Goal: Navigation & Orientation: Understand site structure

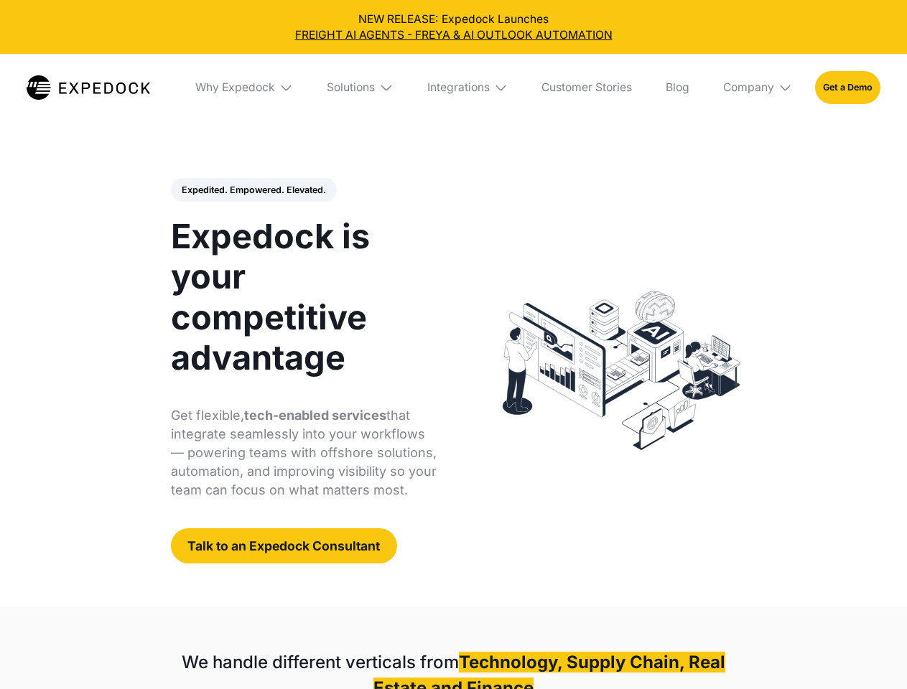
select select
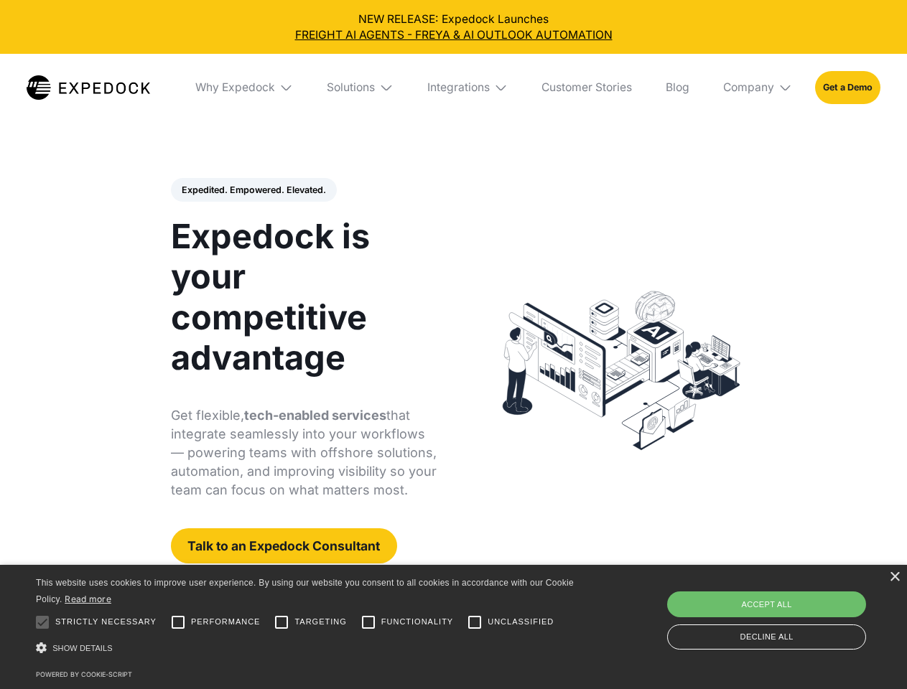
click at [453, 88] on div "Integrations" at bounding box center [458, 87] width 62 height 14
click at [245, 88] on div "Why Expedock" at bounding box center [223, 87] width 80 height 14
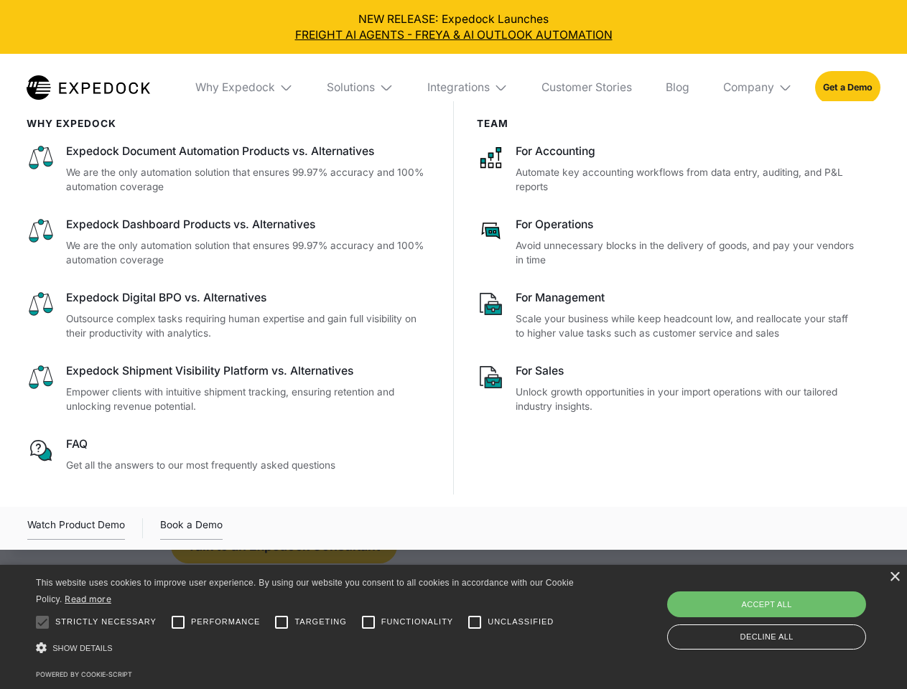
click at [361, 88] on div "Solutions" at bounding box center [351, 87] width 48 height 14
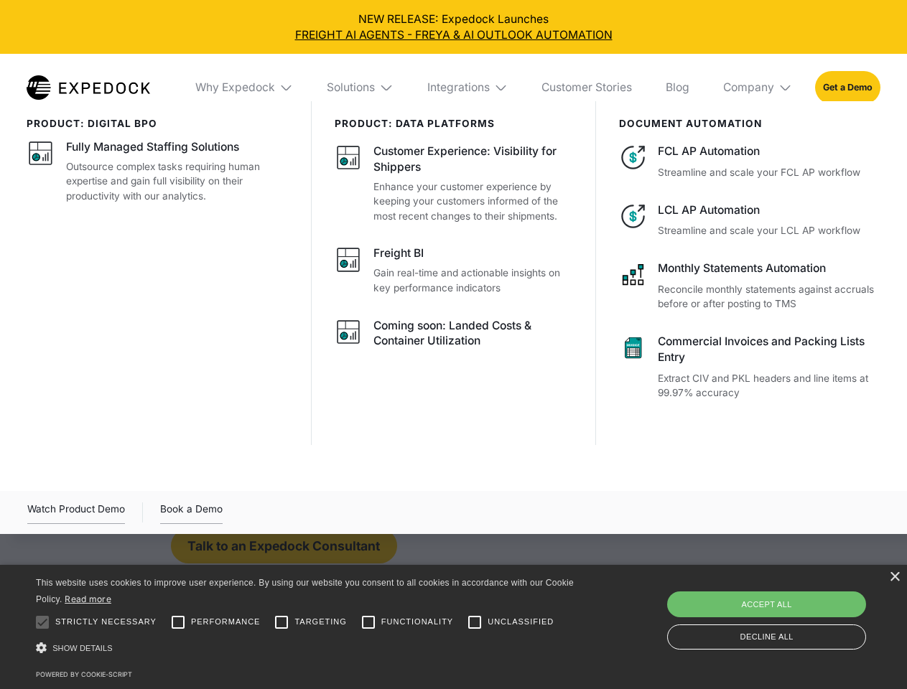
click at [468, 88] on div "Integrations" at bounding box center [458, 87] width 62 height 14
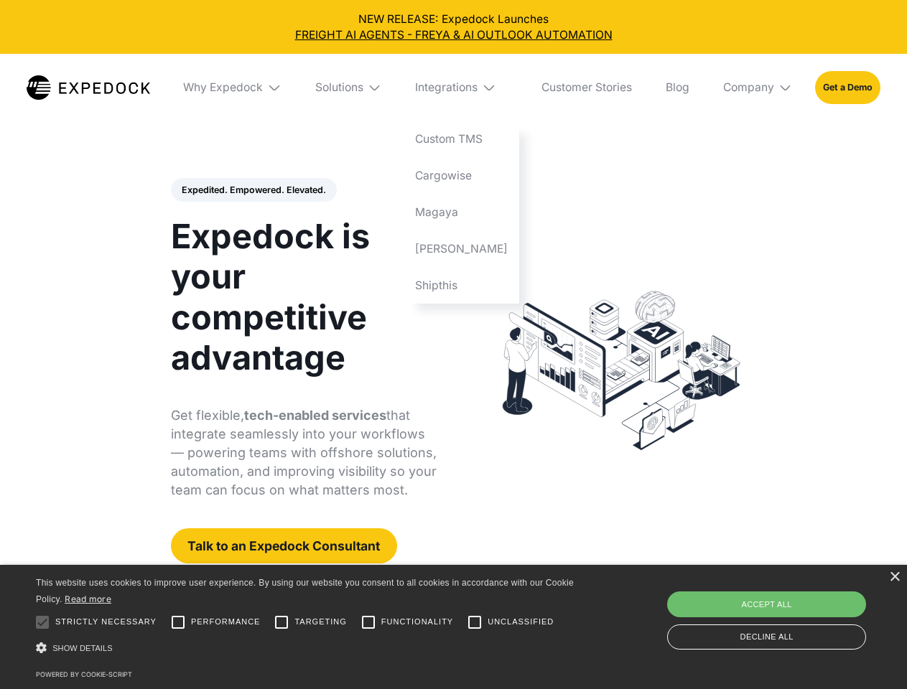
click at [758, 88] on div "Company" at bounding box center [748, 87] width 51 height 14
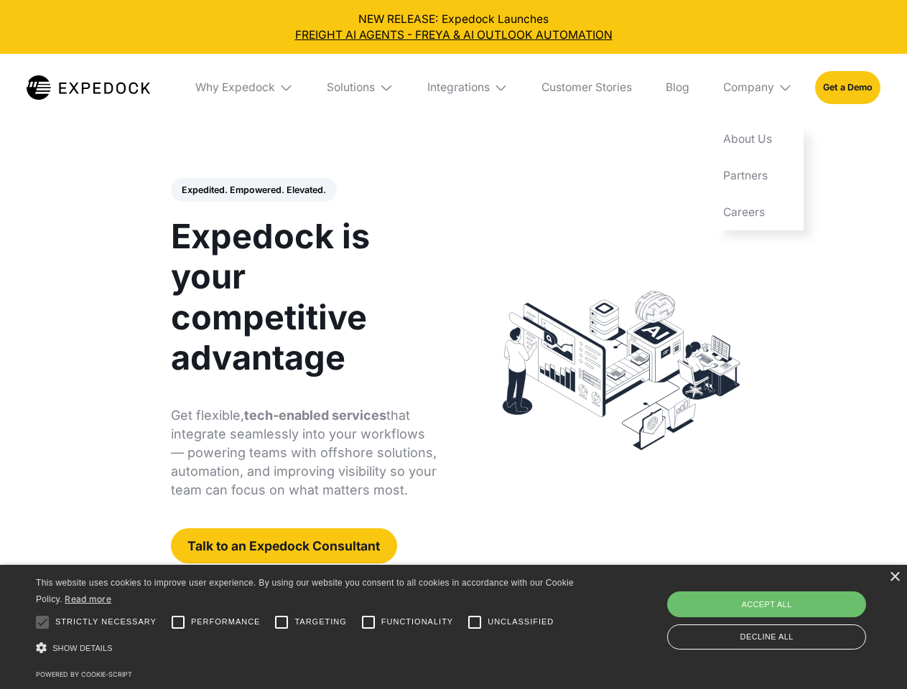
click at [253, 190] on div "Expedited. Empowered. Elevated. Automate Freight Document Extraction at 99.97% …" at bounding box center [304, 371] width 266 height 386
click at [42, 622] on div at bounding box center [42, 622] width 29 height 29
click at [178, 622] on input "Performance" at bounding box center [178, 622] width 29 height 29
checkbox input "true"
click at [281, 622] on input "Targeting" at bounding box center [281, 622] width 29 height 29
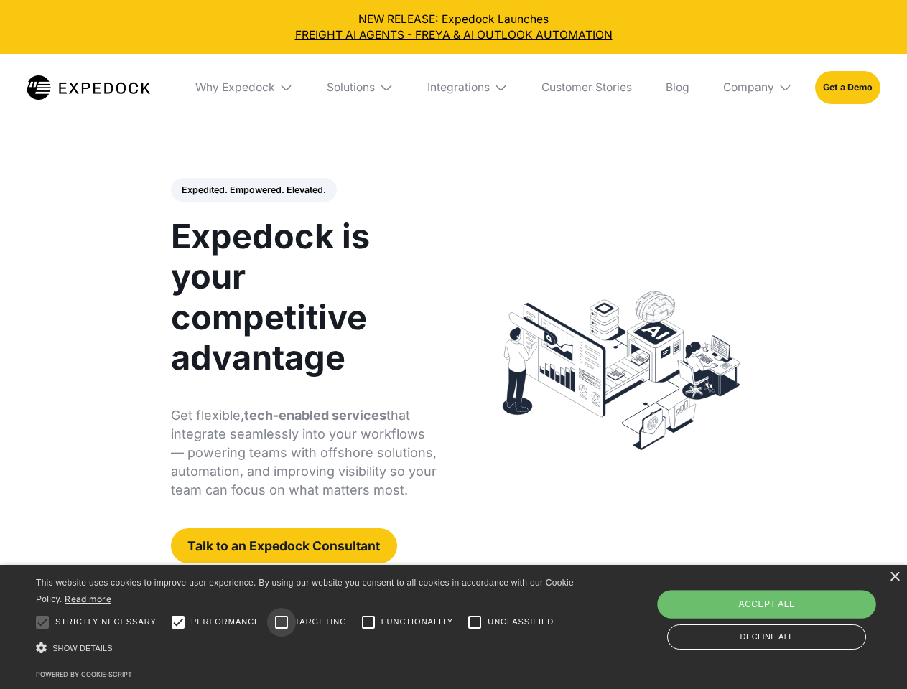
checkbox input "true"
click at [368, 622] on input "Functionality" at bounding box center [368, 622] width 29 height 29
checkbox input "true"
